Goal: Navigation & Orientation: Find specific page/section

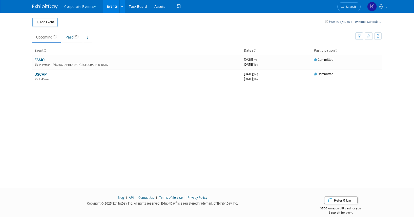
click at [87, 8] on button "Corporate Events" at bounding box center [83, 5] width 38 height 11
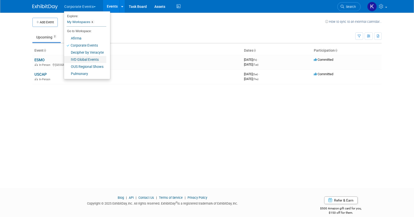
click at [82, 58] on link "IVD Global Events" at bounding box center [85, 59] width 42 height 7
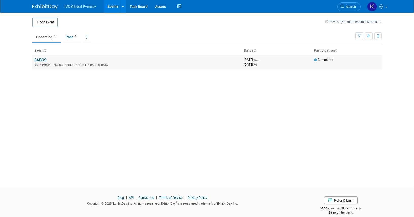
click at [39, 60] on link "SABCS" at bounding box center [40, 60] width 12 height 5
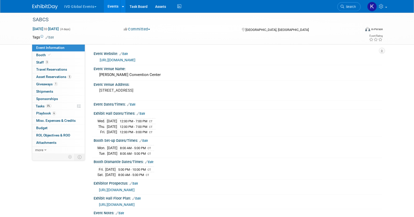
click at [56, 73] on div "0 Travel Reservations 0 Travel Reservations" at bounding box center [58, 69] width 53 height 7
click at [55, 68] on span "Travel Reservations 0" at bounding box center [51, 69] width 31 height 4
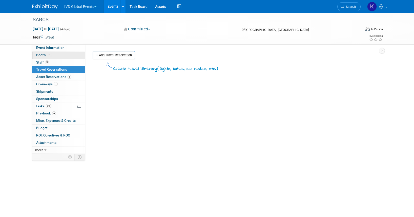
click at [64, 55] on link "Booth" at bounding box center [58, 55] width 53 height 7
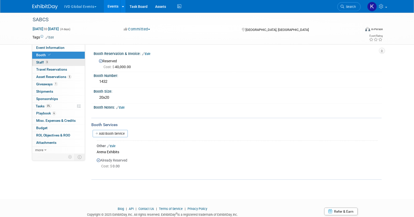
click at [66, 63] on link "3 Staff 3" at bounding box center [58, 62] width 53 height 7
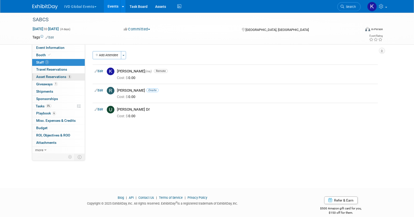
click at [70, 77] on span "5" at bounding box center [70, 77] width 4 height 4
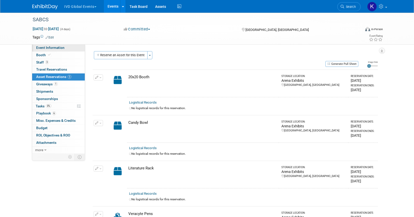
click at [69, 50] on link "Event Information" at bounding box center [58, 47] width 53 height 7
